Goal: Task Accomplishment & Management: Manage account settings

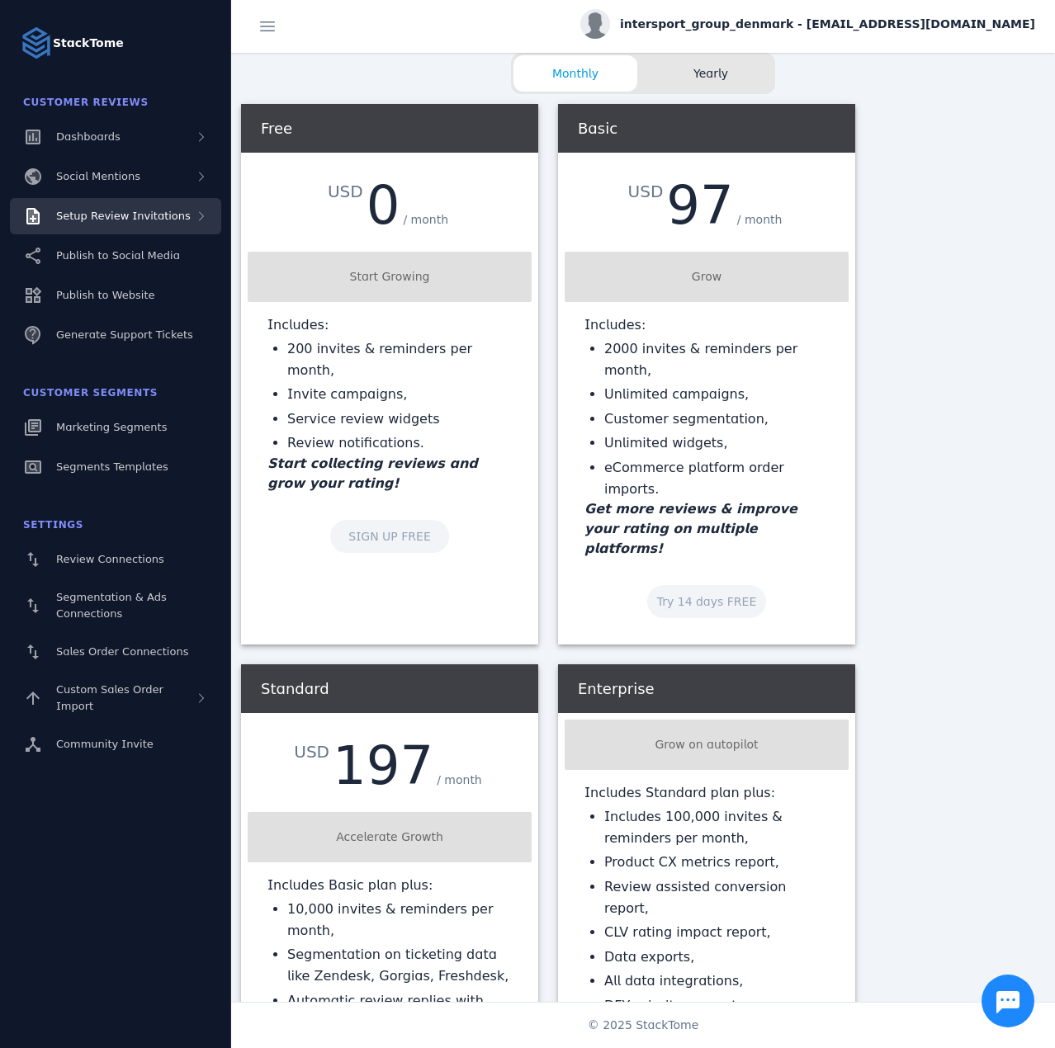
click at [123, 214] on span "Setup Review Invitations" at bounding box center [123, 216] width 135 height 12
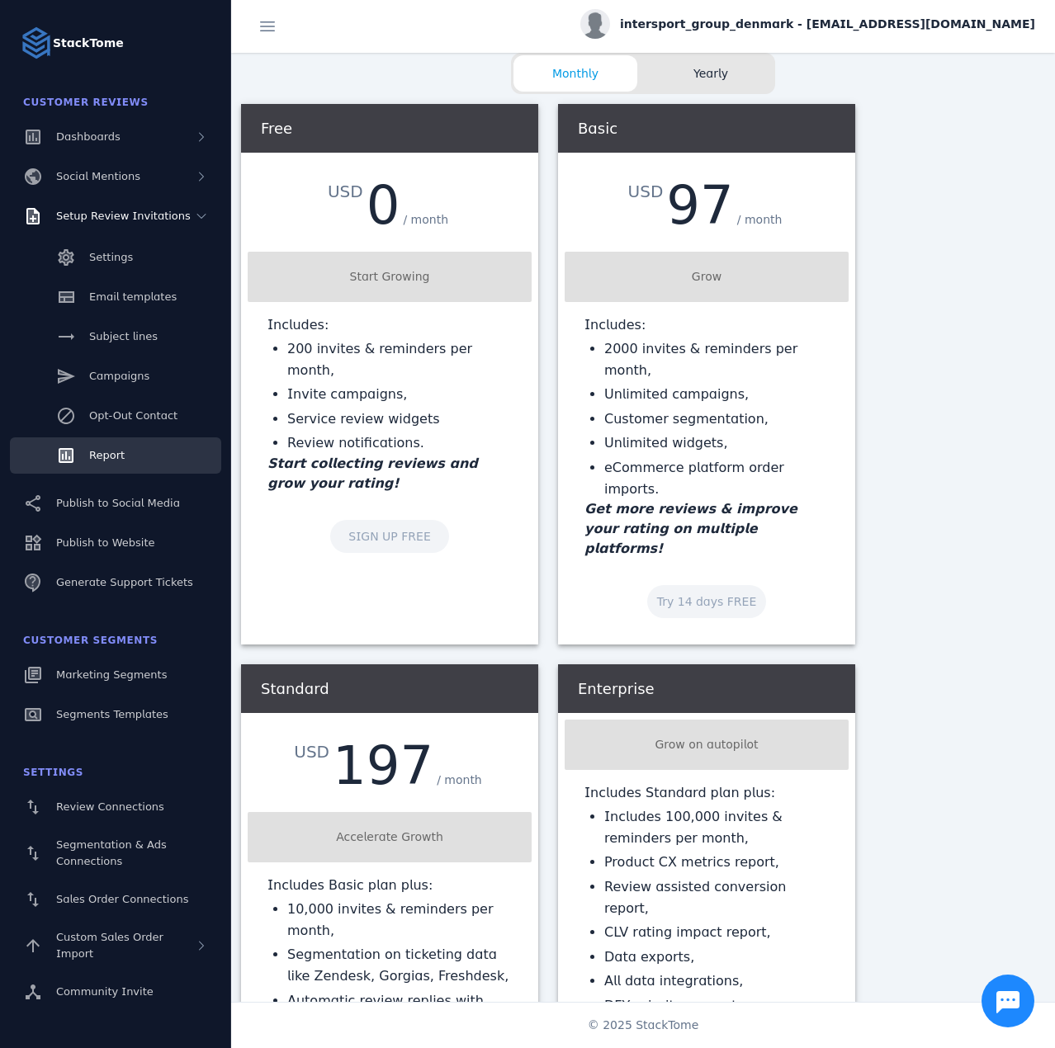
click at [97, 467] on link "Report" at bounding box center [115, 455] width 211 height 36
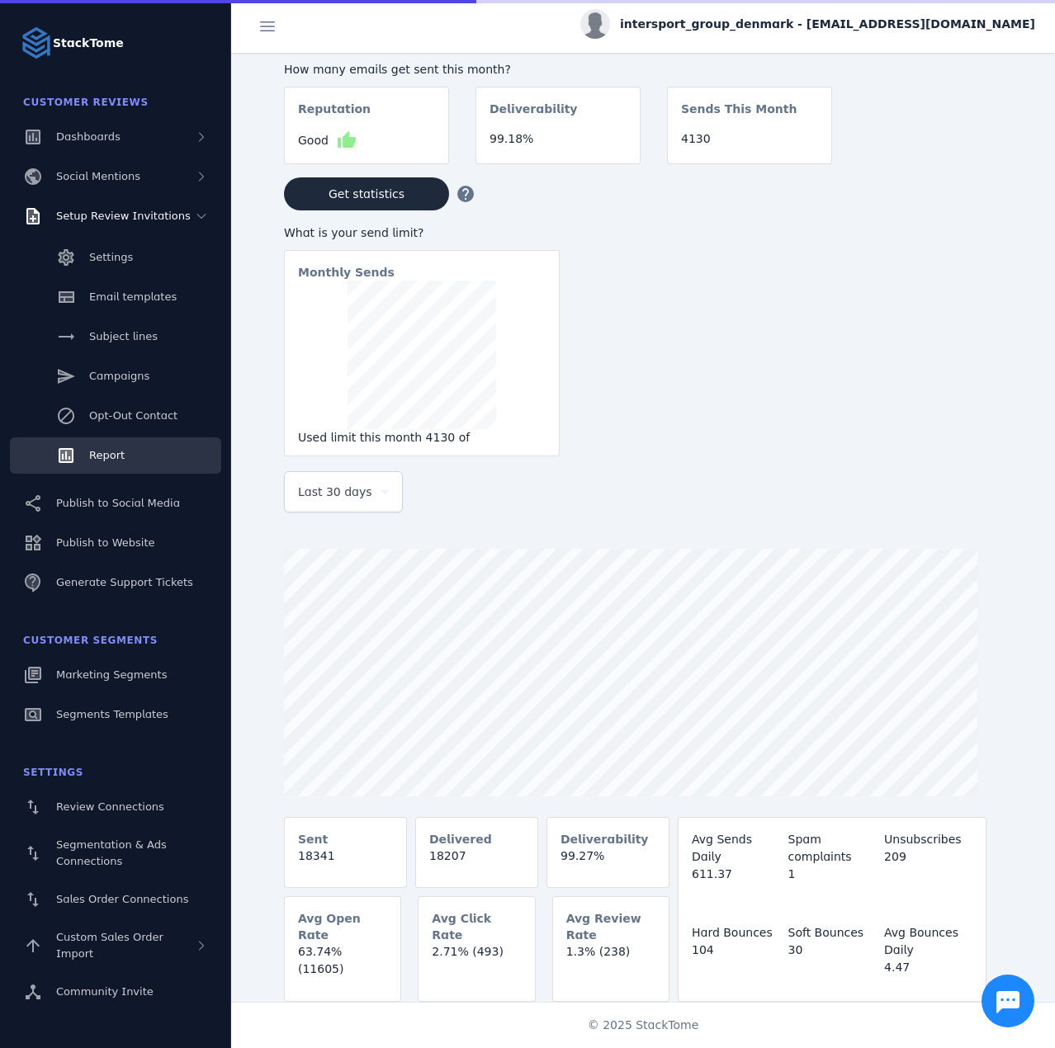
click at [339, 502] on span "Last 30 days" at bounding box center [335, 492] width 74 height 20
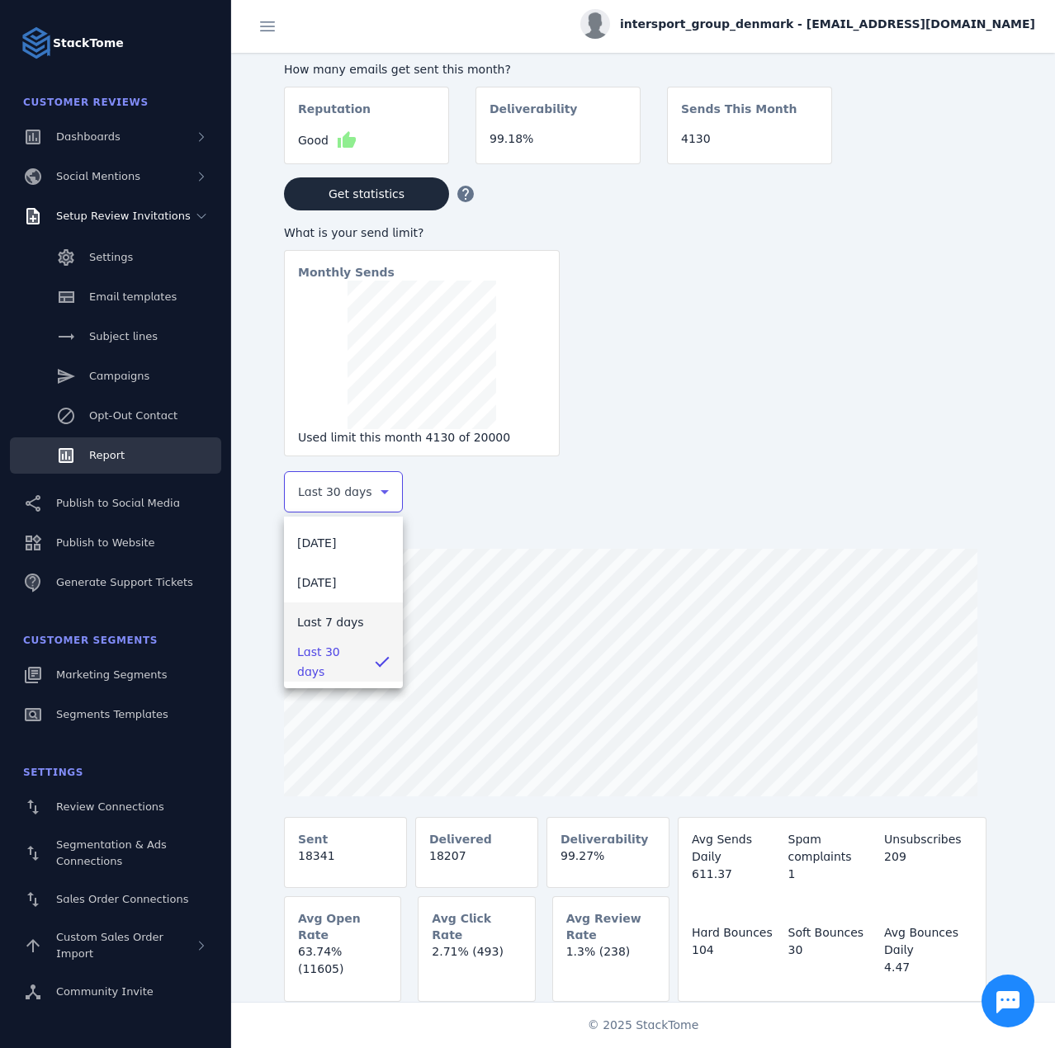
click at [325, 637] on mat-option "Last 7 days" at bounding box center [343, 622] width 119 height 40
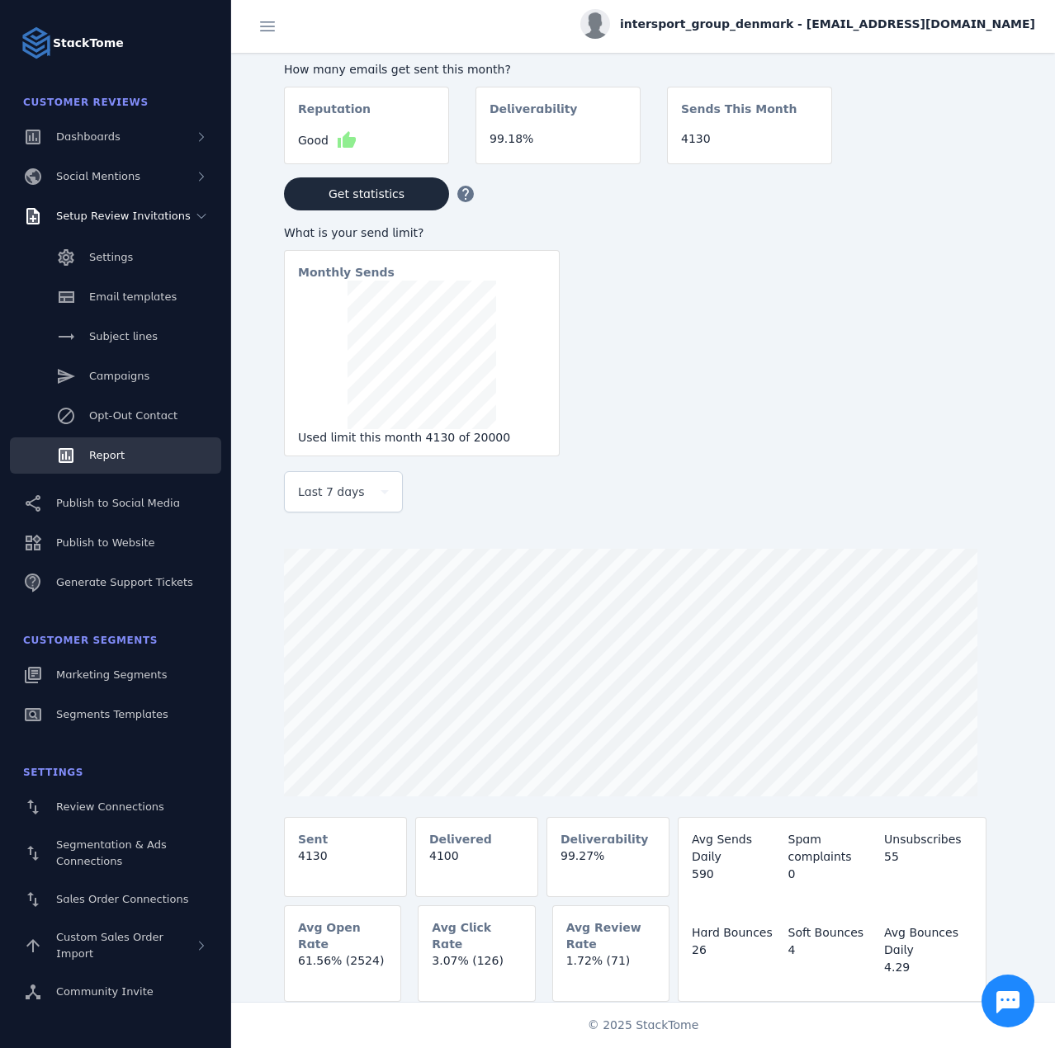
click at [843, 29] on span "intersport_group_denmark - cs_intersport@stacktome.com" at bounding box center [827, 24] width 415 height 17
click at [938, 163] on icon at bounding box center [939, 159] width 20 height 20
